Goal: Complete application form

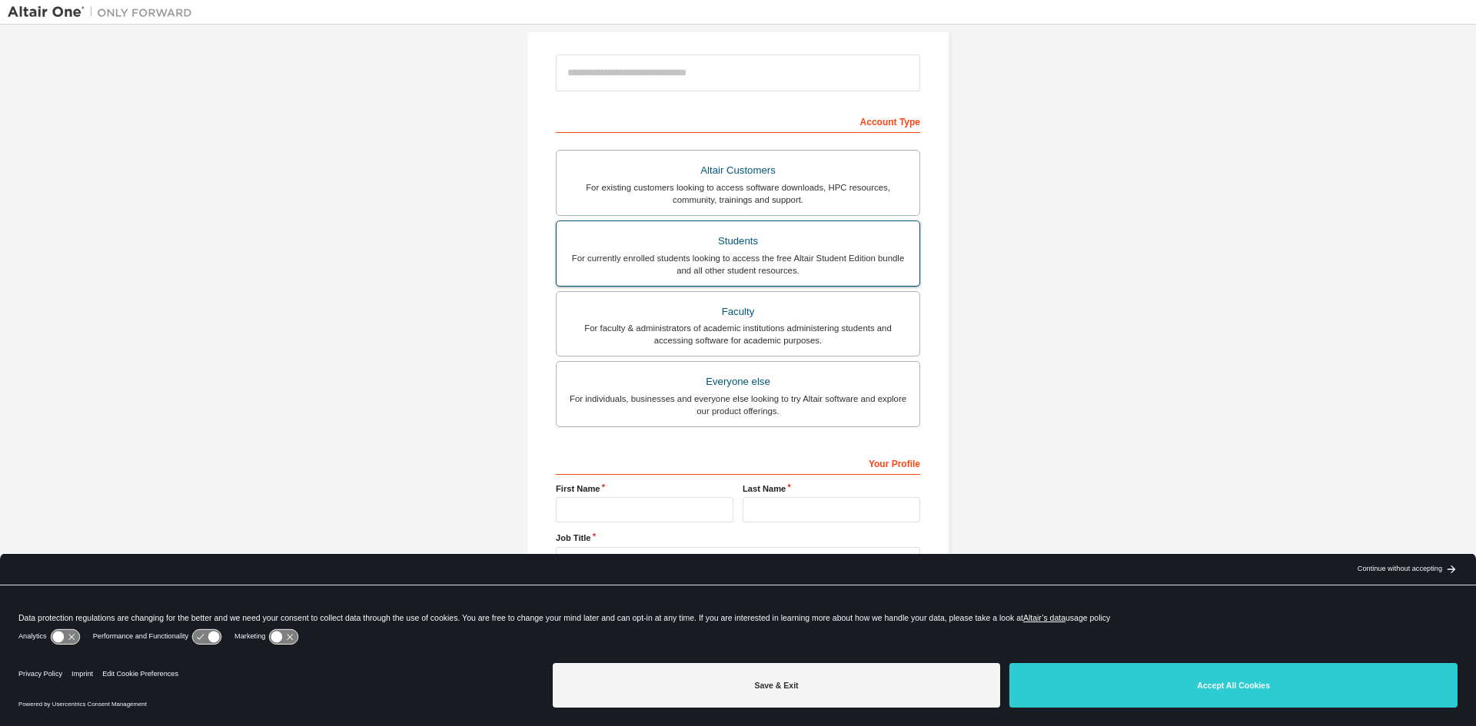
scroll to position [172, 0]
click at [733, 246] on div "Students" at bounding box center [738, 238] width 344 height 22
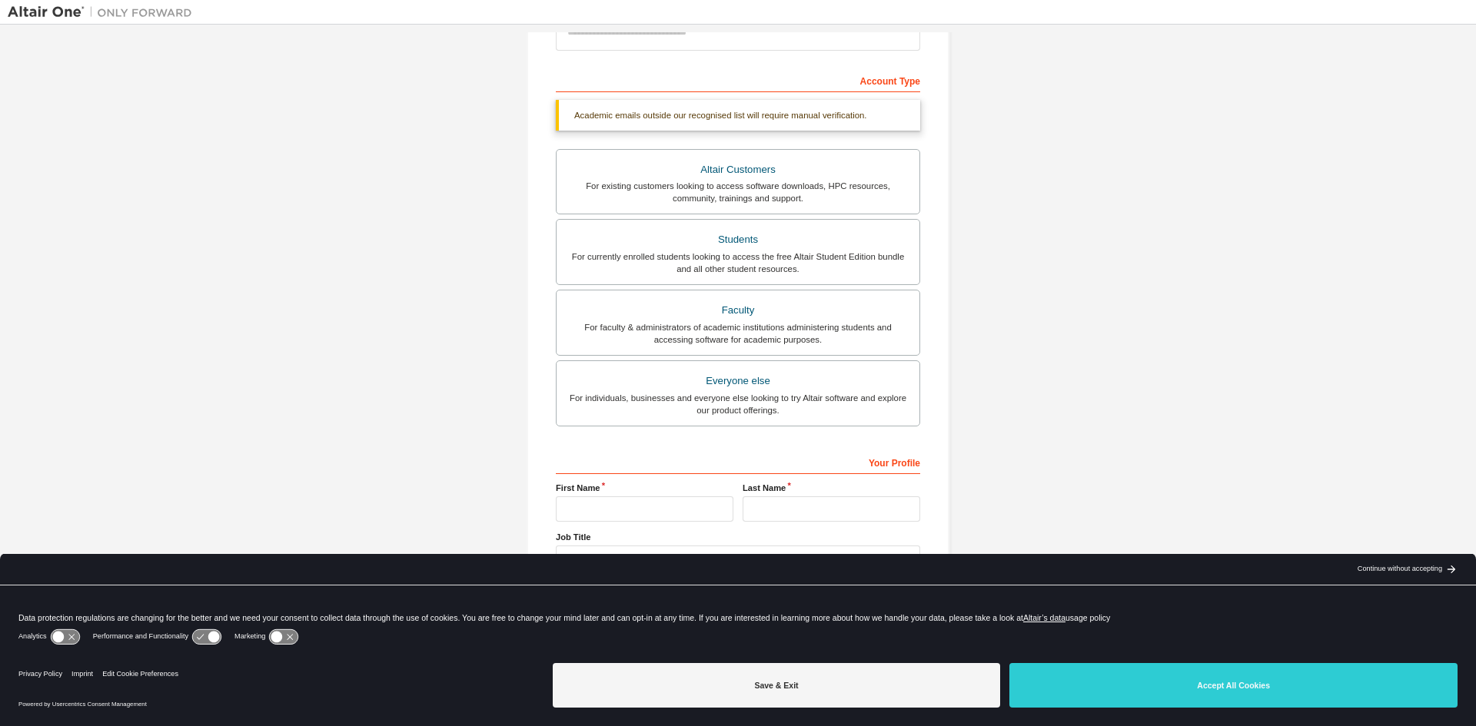
scroll to position [212, 0]
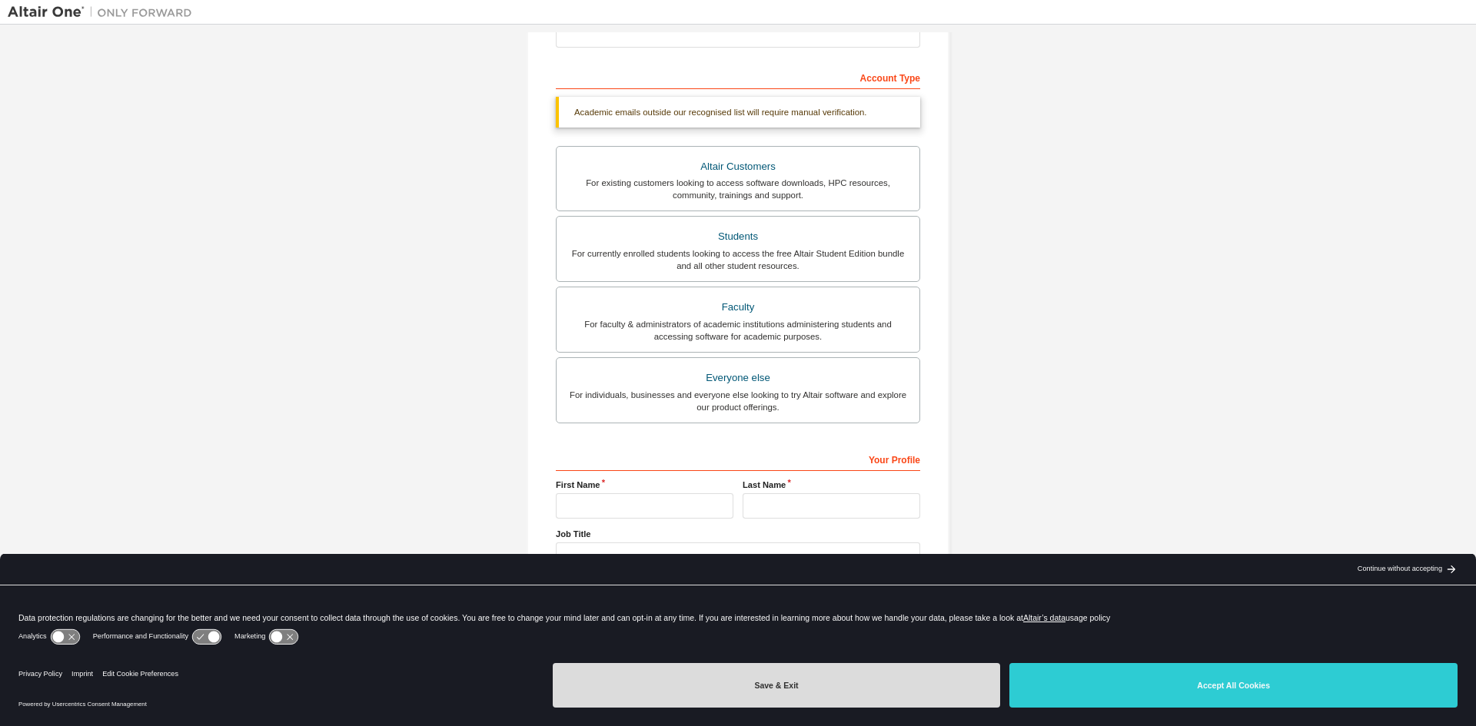
click at [749, 679] on button "Save & Exit" at bounding box center [777, 685] width 448 height 45
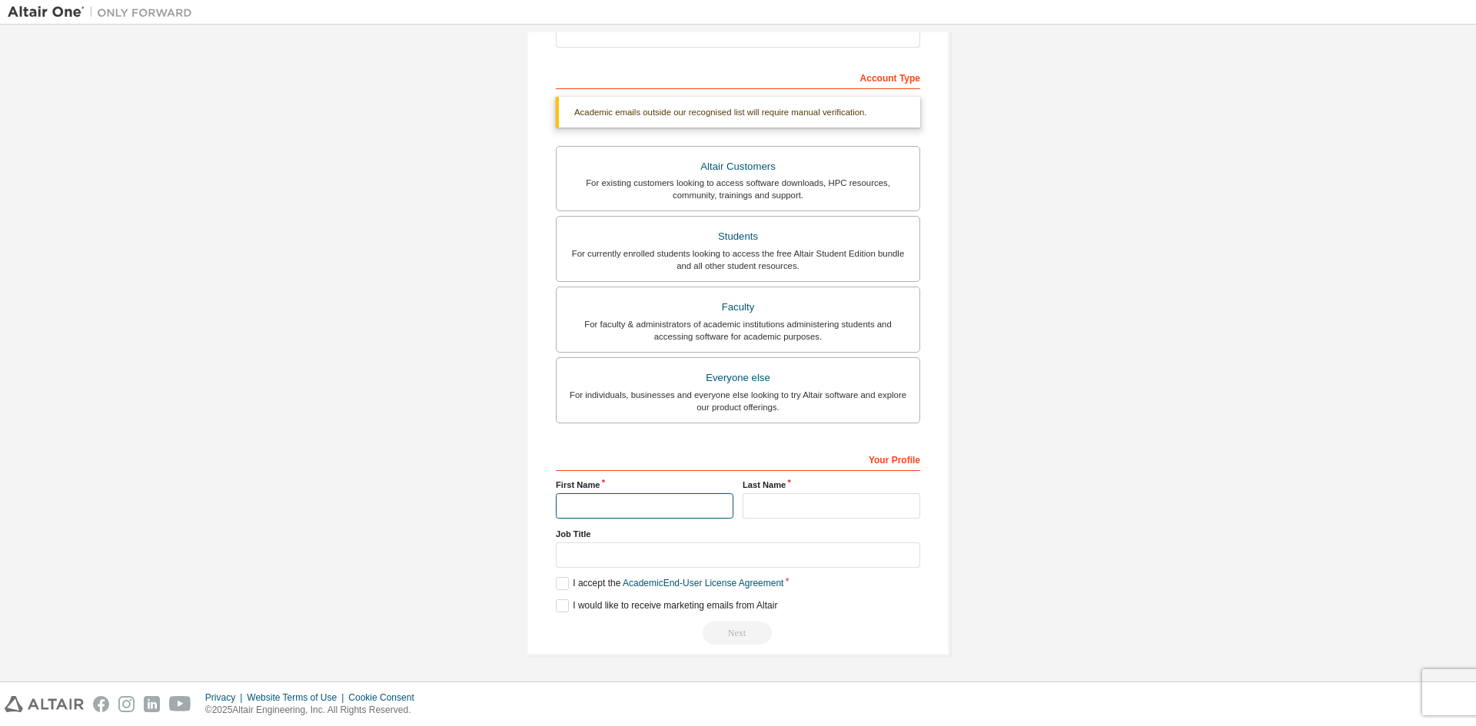
click at [640, 503] on input "text" at bounding box center [645, 505] width 178 height 25
type input "******"
click at [869, 495] on input "text" at bounding box center [831, 505] width 178 height 25
type input "*******"
click at [633, 553] on input "text" at bounding box center [738, 555] width 364 height 25
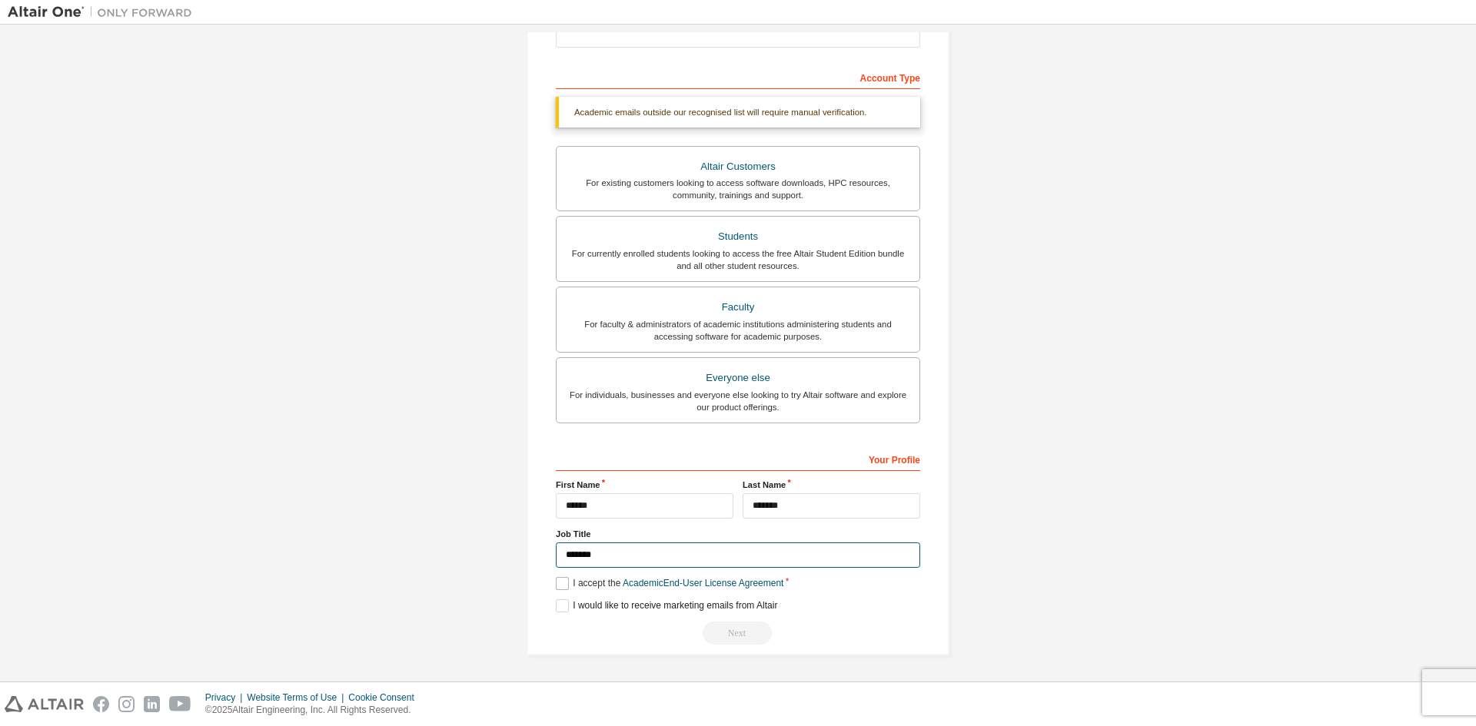
type input "*******"
click at [557, 586] on label "I accept the Academic End-User License Agreement" at bounding box center [669, 583] width 227 height 13
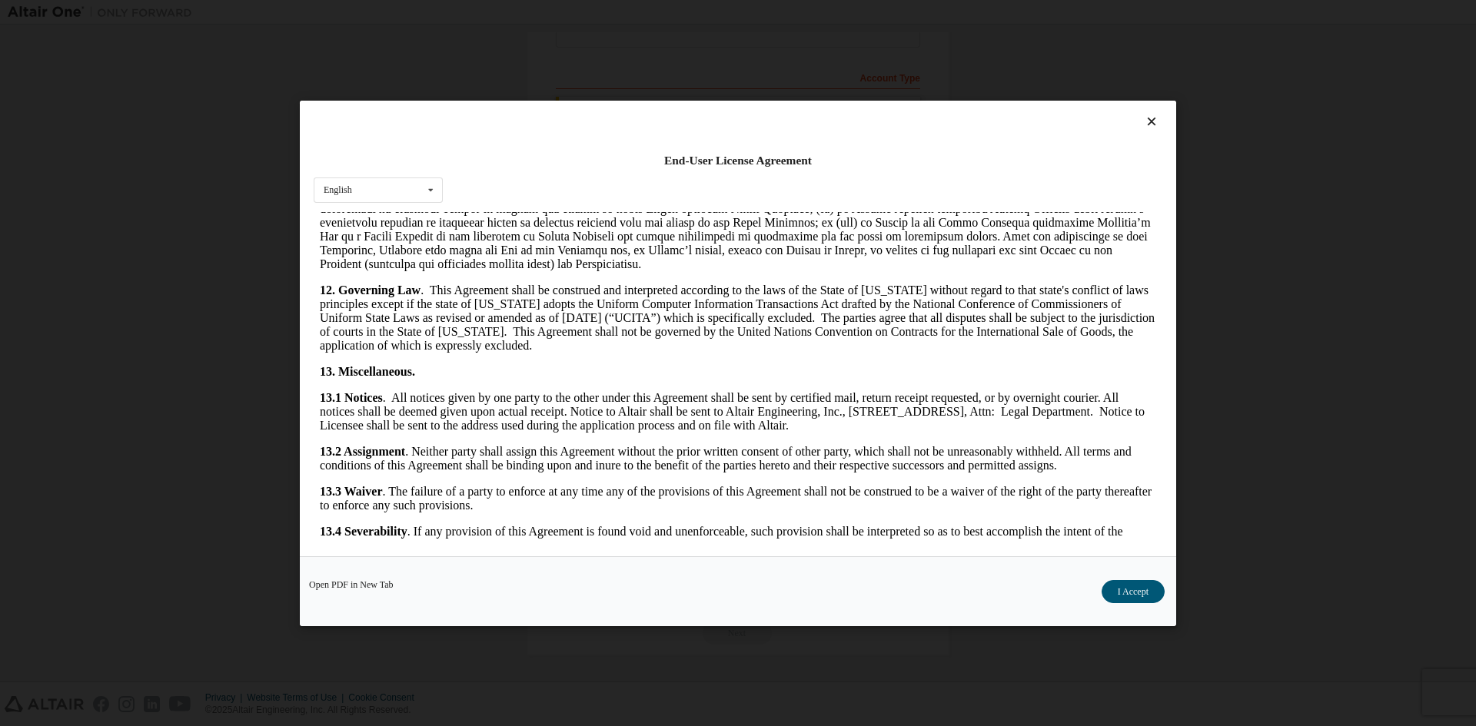
scroll to position [2306, 0]
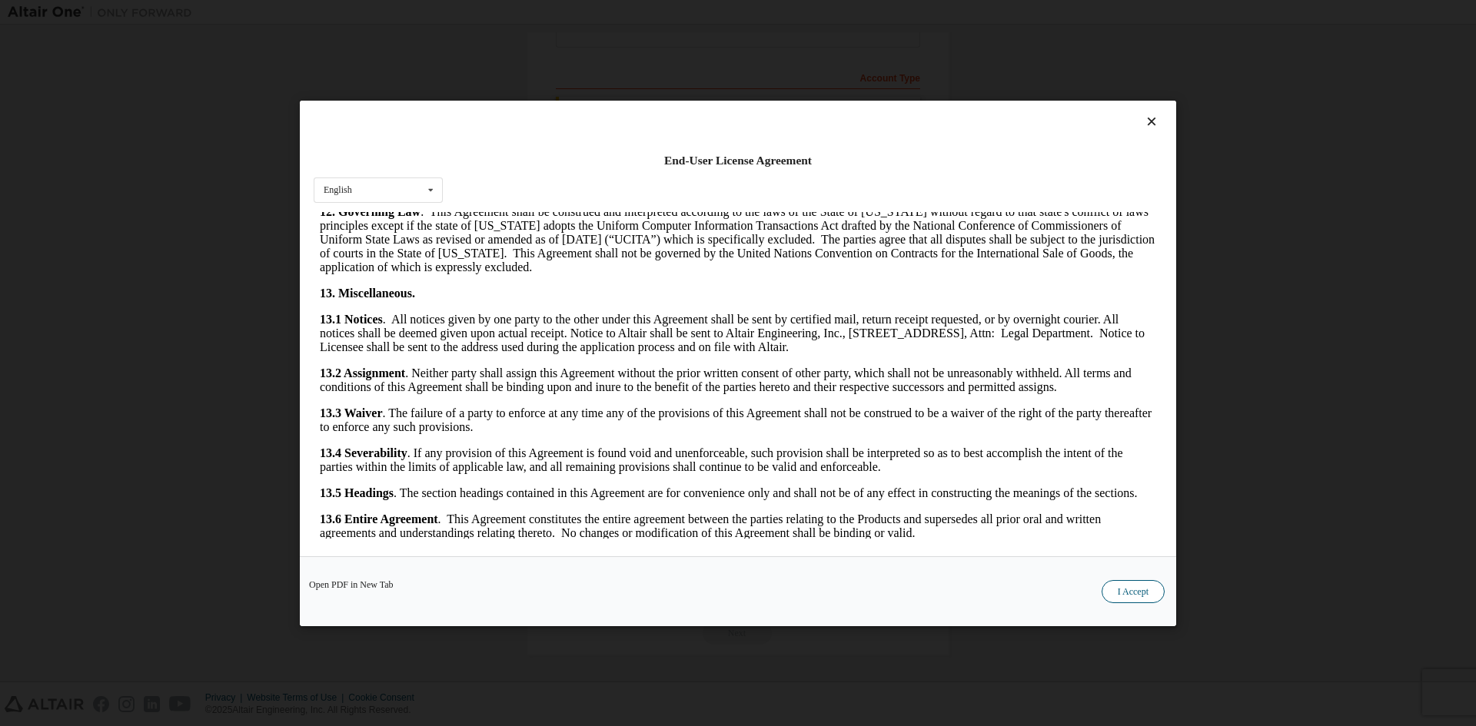
click at [1116, 595] on button "I Accept" at bounding box center [1132, 590] width 63 height 23
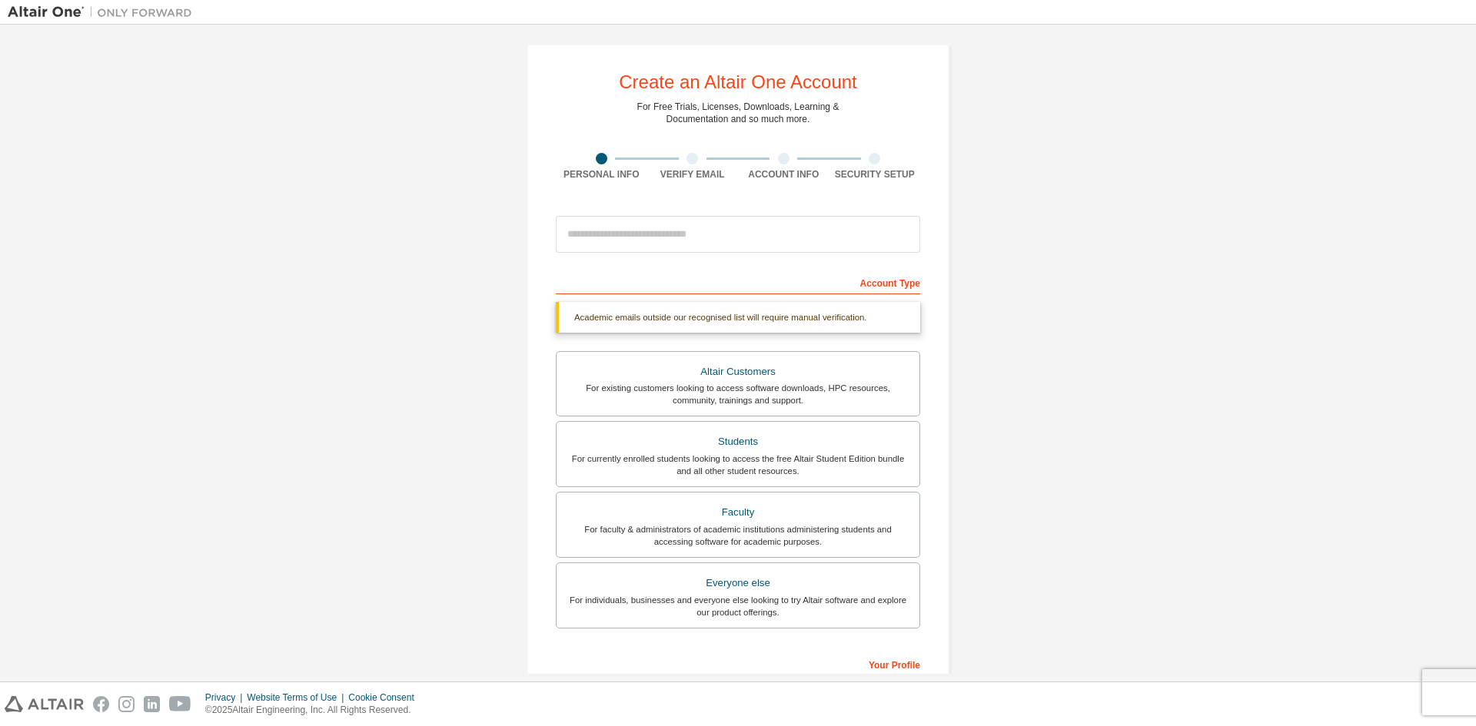
scroll to position [0, 0]
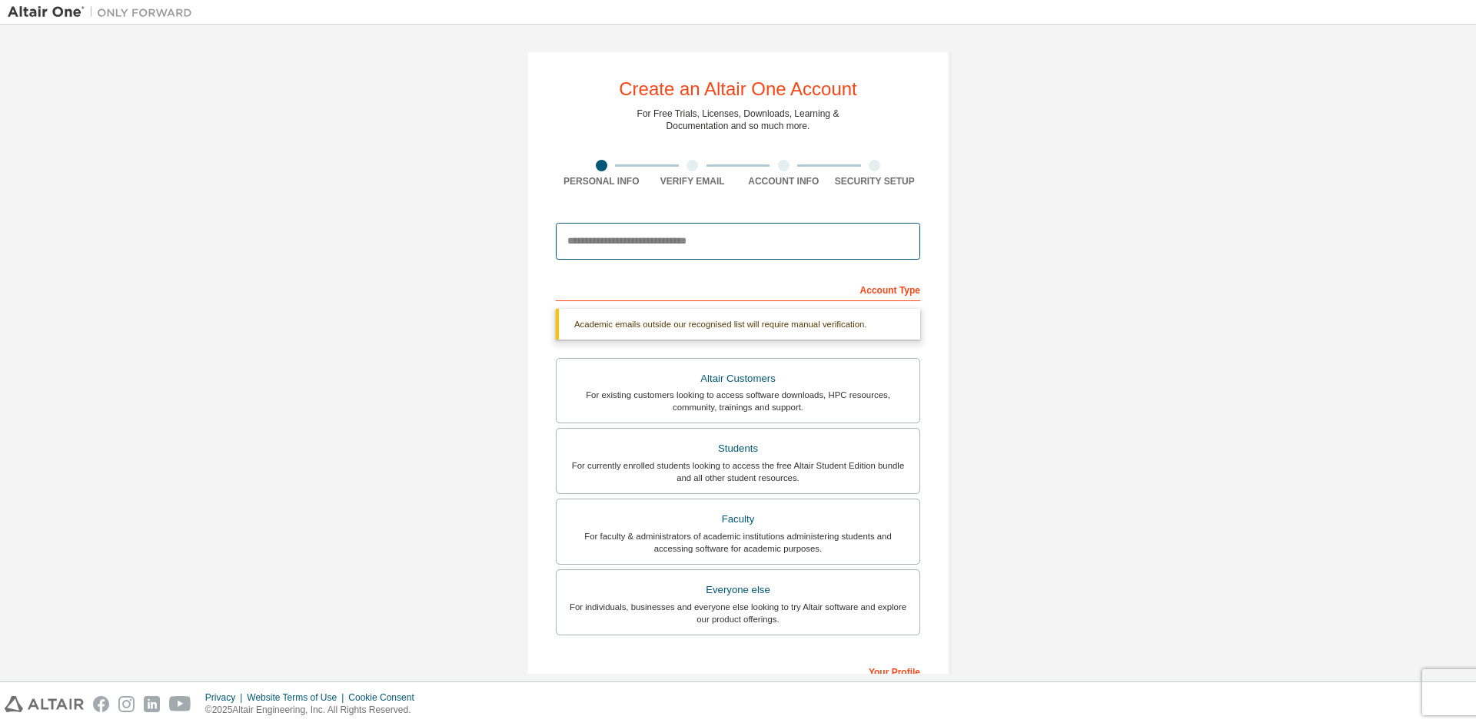
click at [678, 238] on input "email" at bounding box center [738, 241] width 364 height 37
type input "**********"
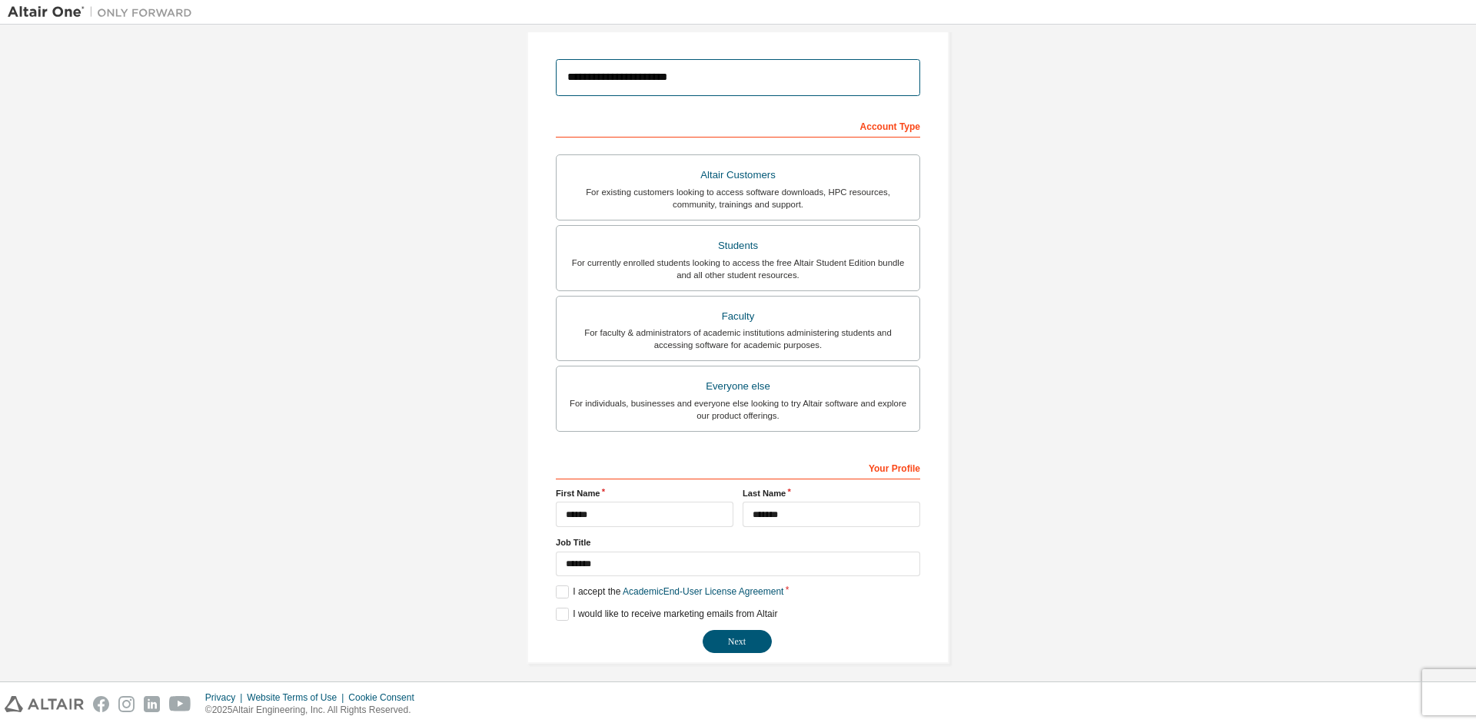
scroll to position [172, 0]
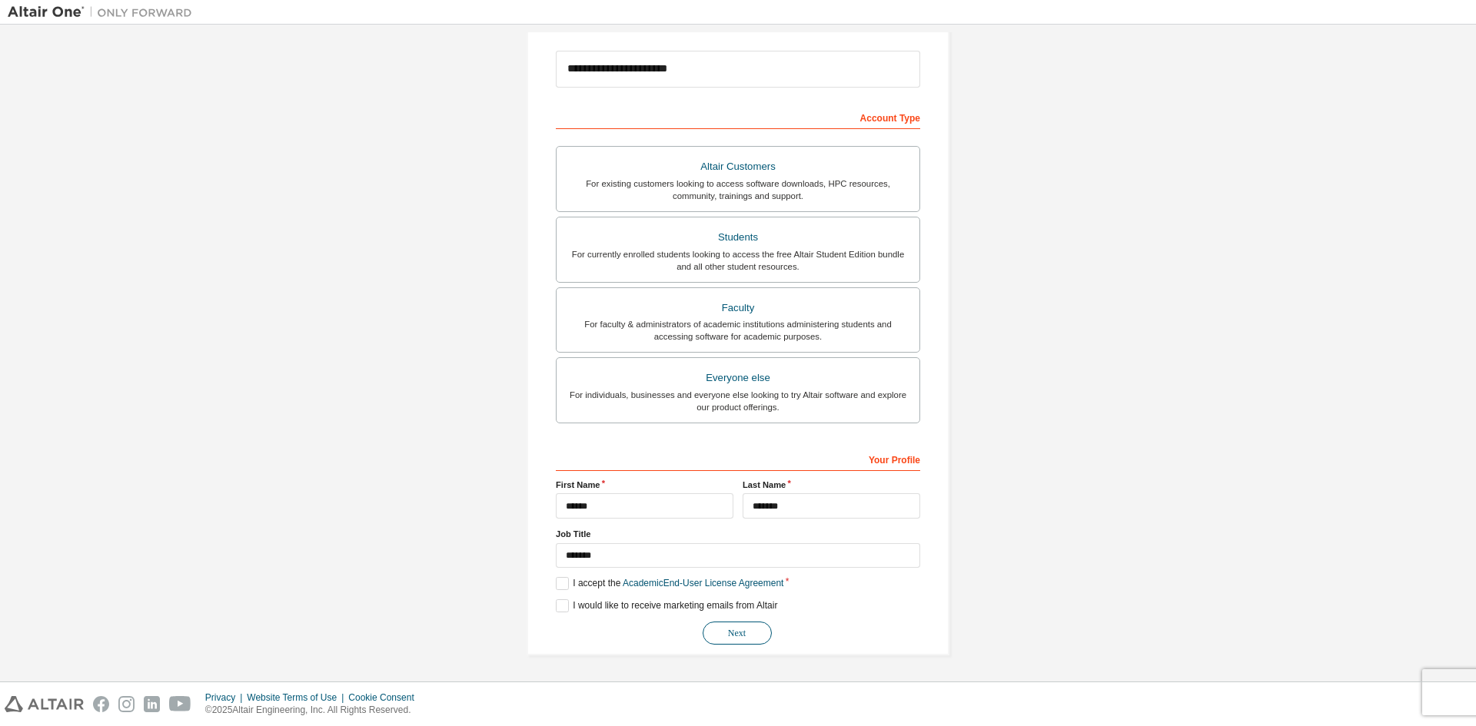
click at [727, 638] on button "Next" at bounding box center [736, 633] width 69 height 23
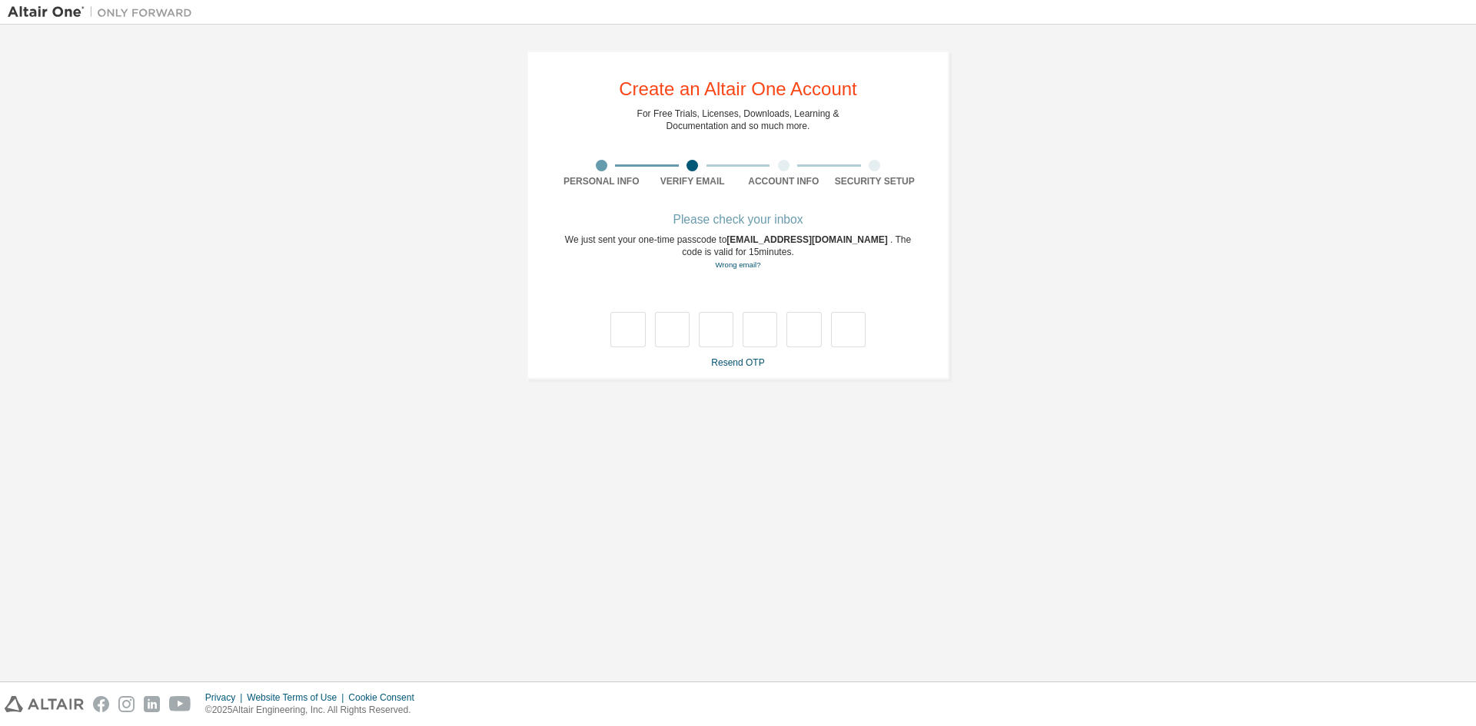
scroll to position [0, 0]
type input "*"
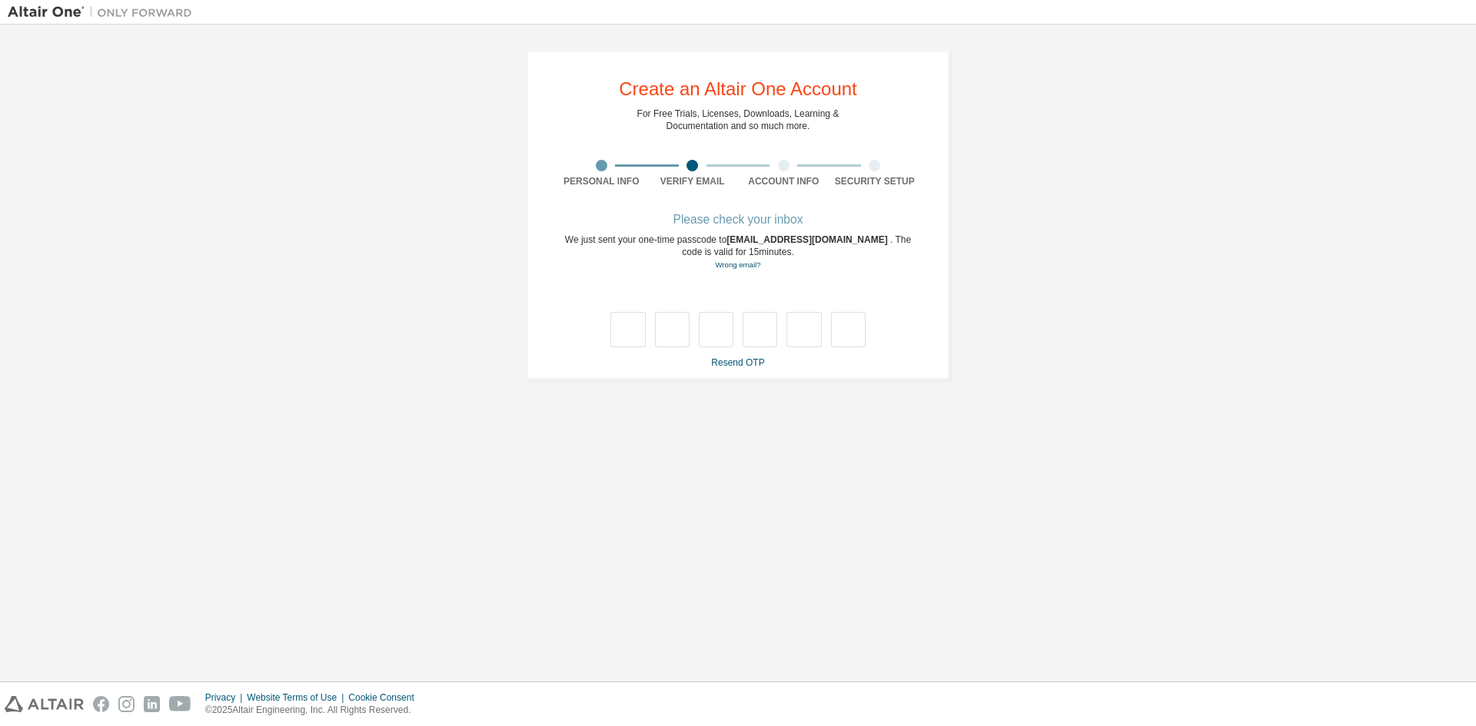
type input "*"
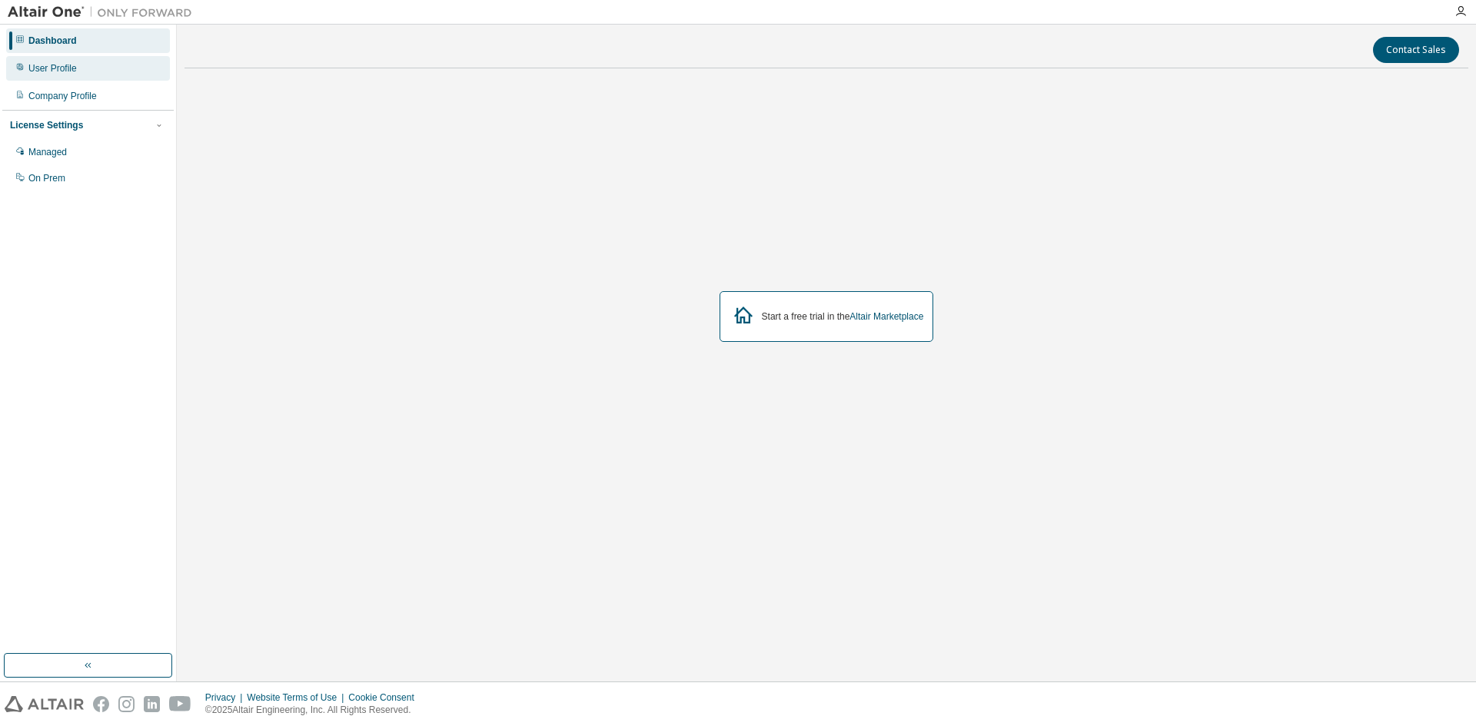
click at [71, 65] on div "User Profile" at bounding box center [52, 68] width 48 height 12
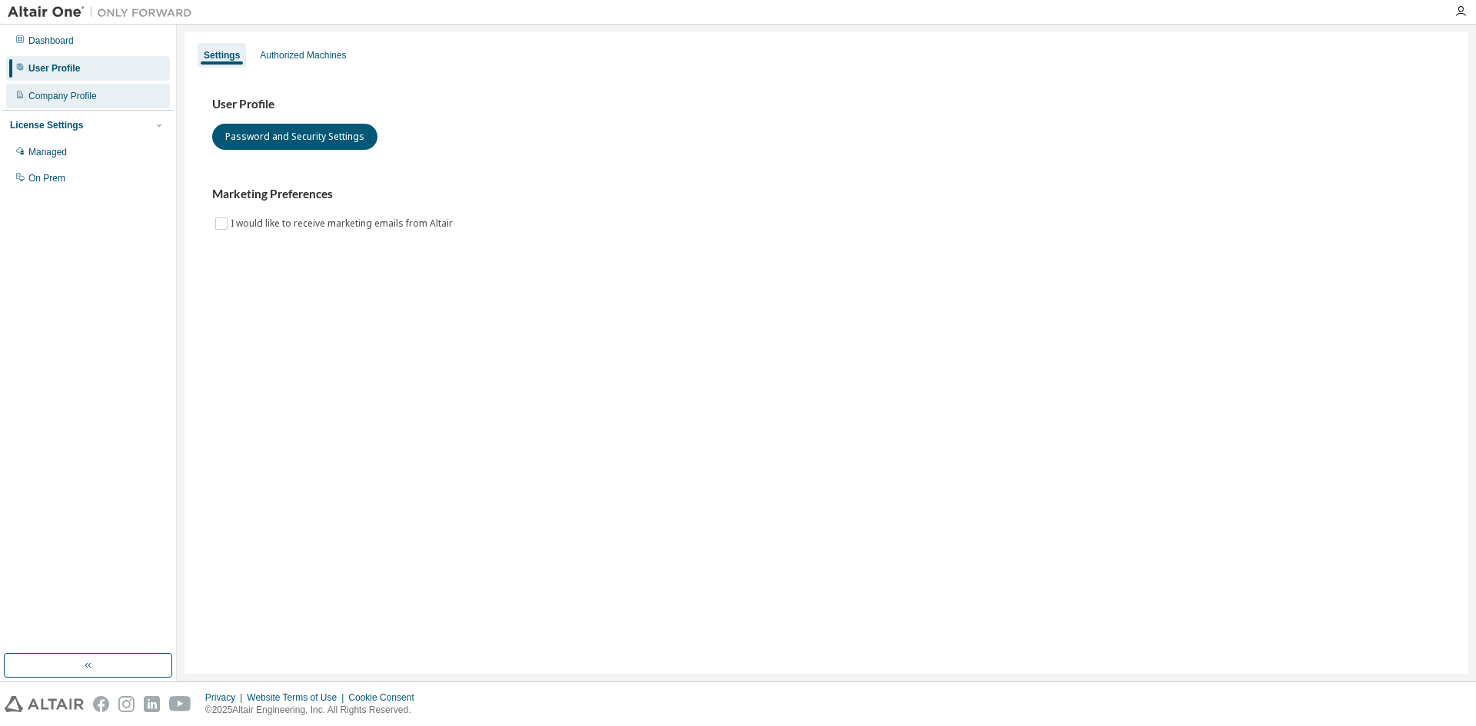
click at [75, 94] on div "Company Profile" at bounding box center [62, 96] width 68 height 12
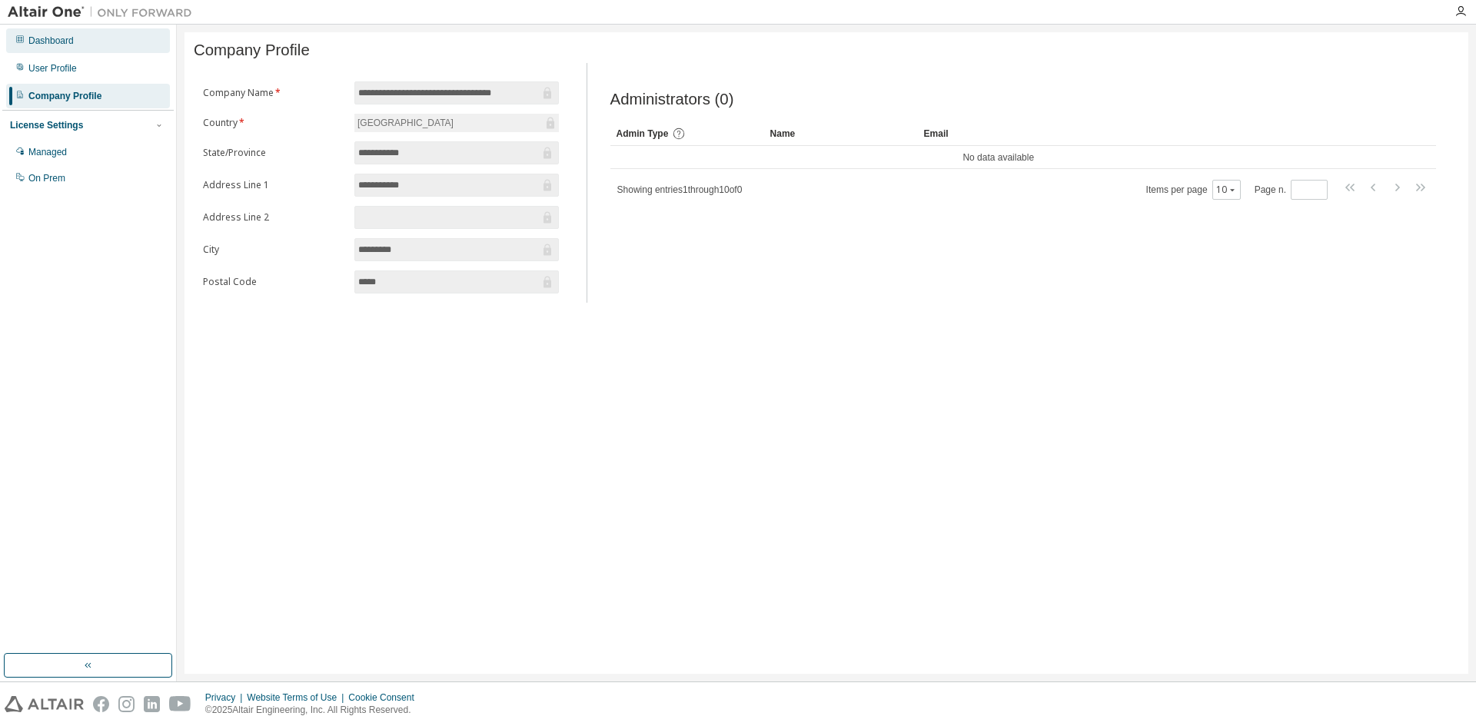
click at [67, 44] on div "Dashboard" at bounding box center [50, 41] width 45 height 12
